Goal: Task Accomplishment & Management: Manage account settings

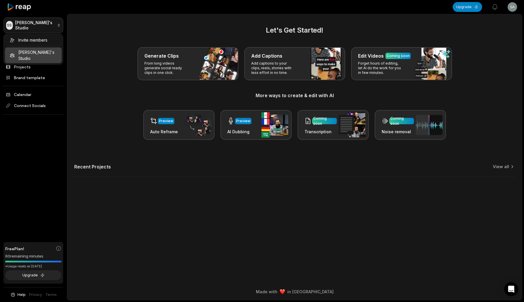
click at [52, 23] on html "SS [PERSON_NAME]'s Studio Create Project Home Projects Brand template Calendar …" at bounding box center [262, 151] width 524 height 302
click at [81, 26] on html "SS [PERSON_NAME]'s Studio Create Project Home Projects Brand template Calendar …" at bounding box center [262, 151] width 524 height 302
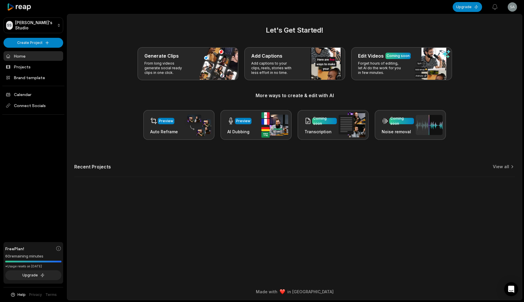
click at [514, 9] on html "SS [PERSON_NAME]'s Studio Create Project Home Projects Brand template Calendar …" at bounding box center [262, 151] width 524 height 302
click at [484, 38] on span "Settings" at bounding box center [482, 36] width 15 height 6
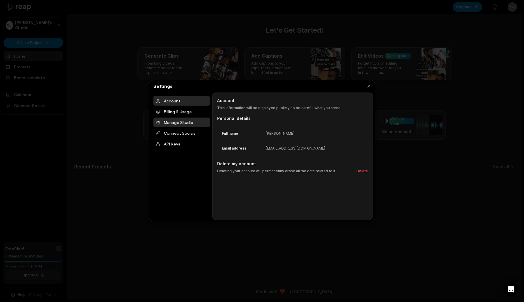
click at [179, 120] on div "Manage Studio" at bounding box center [181, 123] width 56 height 10
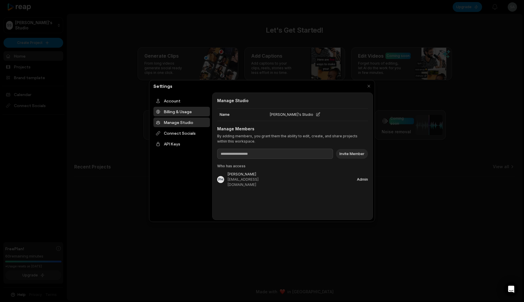
click at [184, 111] on div "Billing & Usage" at bounding box center [181, 112] width 56 height 10
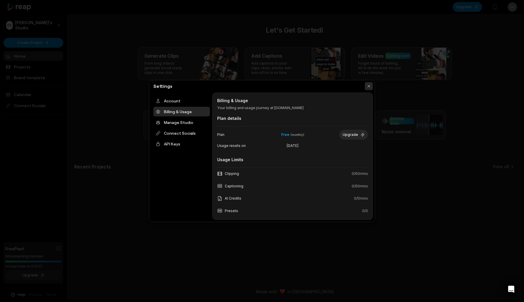
click at [369, 85] on button "button" at bounding box center [369, 86] width 8 height 8
